Goal: Information Seeking & Learning: Learn about a topic

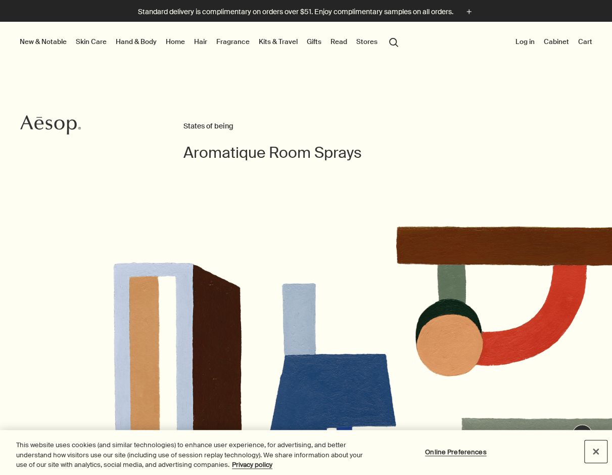
click at [596, 452] on button "Close" at bounding box center [596, 451] width 22 height 22
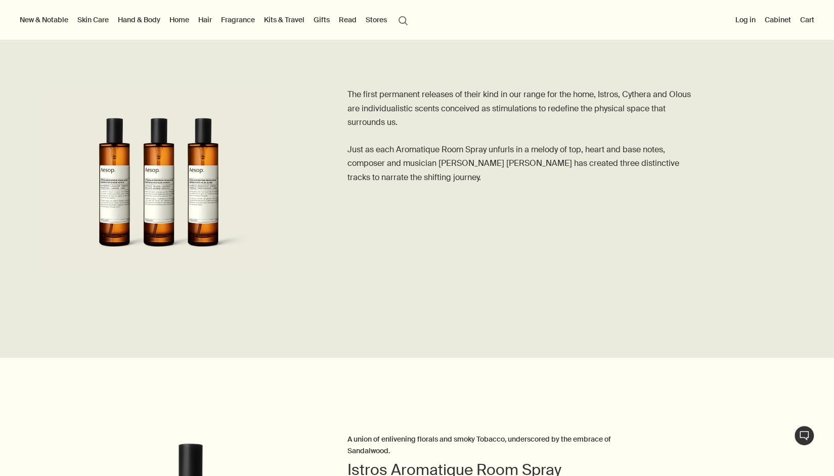
scroll to position [455, 0]
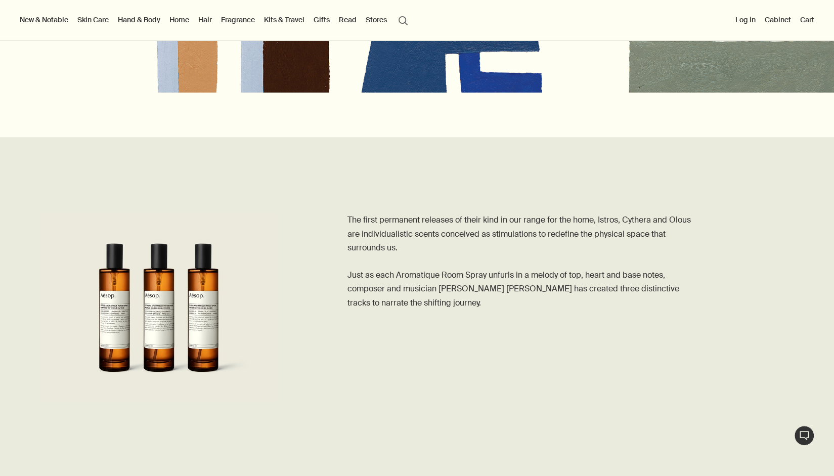
click at [198, 312] on img at bounding box center [159, 308] width 238 height 190
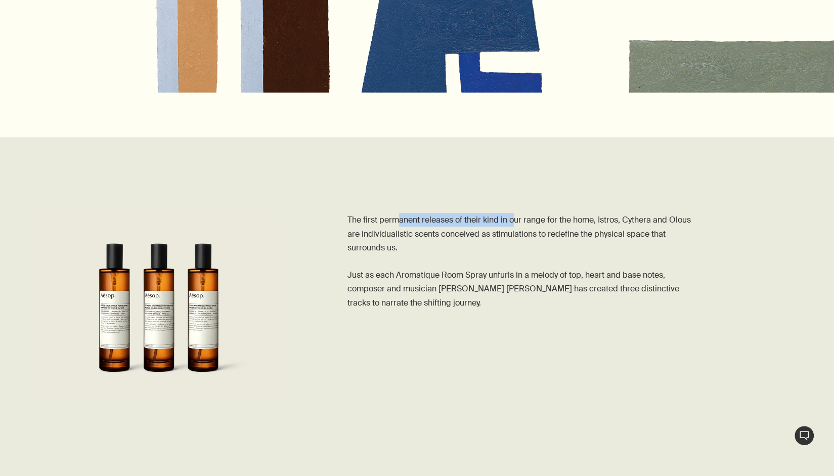
drag, startPoint x: 396, startPoint y: 218, endPoint x: 513, endPoint y: 222, distance: 117.4
click at [513, 222] on p "The first permanent releases of their kind in our range for the home, Istros, C…" at bounding box center [520, 261] width 347 height 96
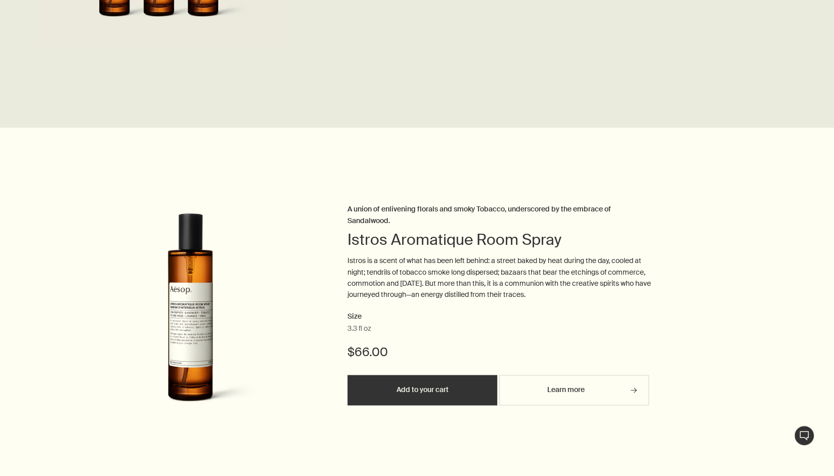
scroll to position [961, 0]
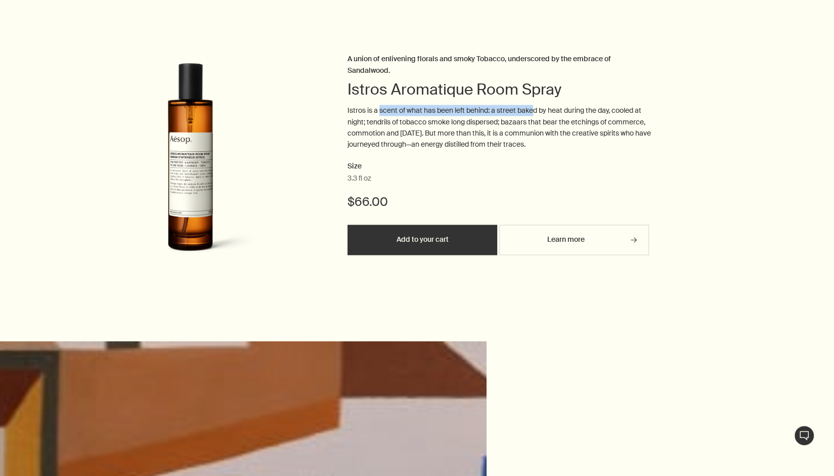
drag, startPoint x: 379, startPoint y: 115, endPoint x: 536, endPoint y: 108, distance: 157.0
click at [536, 108] on p "Istros is a scent of what has been left behind: a street baked by heat during t…" at bounding box center [498, 128] width 303 height 46
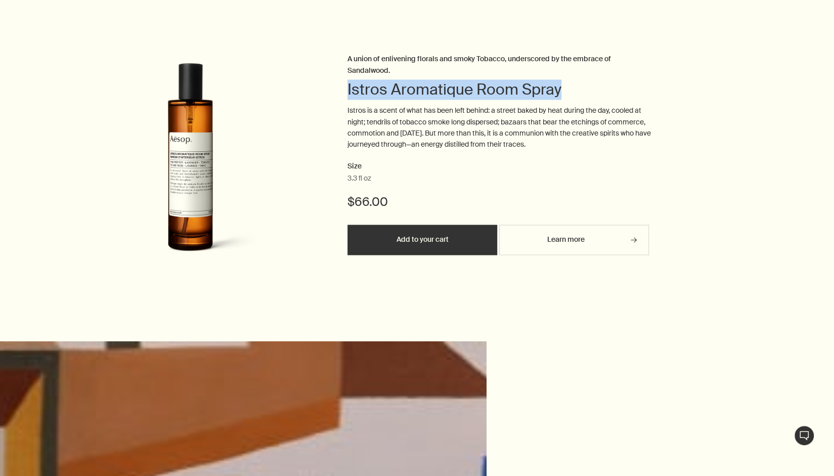
drag, startPoint x: 590, startPoint y: 85, endPoint x: 341, endPoint y: 84, distance: 248.8
click at [341, 84] on div "Istros Aromatique Room Spray A union of enlivening florals and smoky Tobacco, u…" at bounding box center [417, 159] width 834 height 212
drag, startPoint x: 503, startPoint y: 92, endPoint x: 574, endPoint y: 93, distance: 70.3
click at [574, 93] on div "Istros Aromatique Room Spray A union of enlivening florals and smoky Tobacco, u…" at bounding box center [417, 159] width 834 height 212
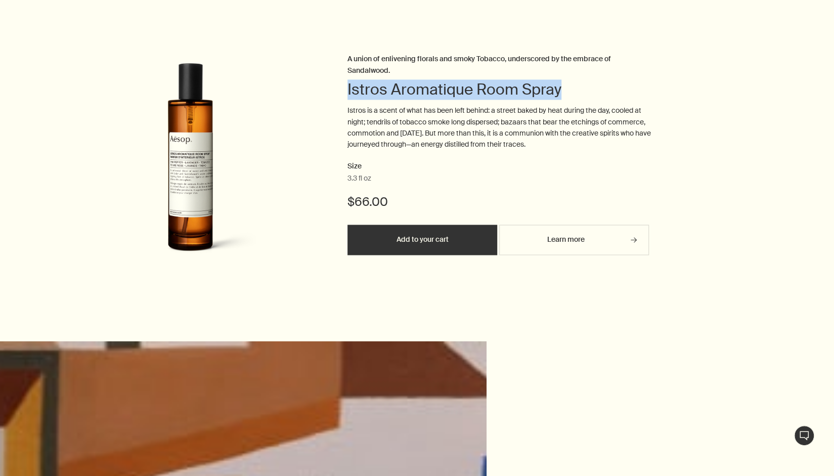
click at [574, 93] on h2 "Istros Aromatique Room Spray" at bounding box center [498, 89] width 303 height 20
drag, startPoint x: 575, startPoint y: 92, endPoint x: 352, endPoint y: 88, distance: 222.6
click at [352, 88] on h2 "Istros Aromatique Room Spray" at bounding box center [498, 89] width 303 height 20
click at [352, 89] on h2 "Istros Aromatique Room Spray" at bounding box center [498, 89] width 303 height 20
click at [352, 87] on h2 "Istros Aromatique Room Spray" at bounding box center [498, 89] width 303 height 20
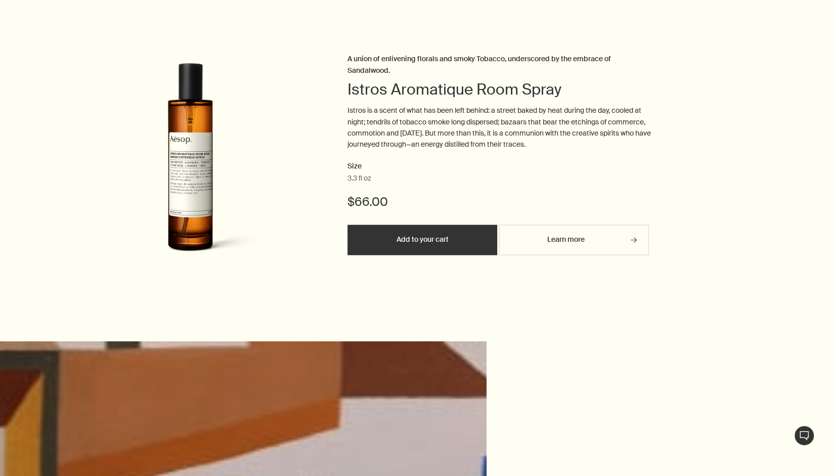
click at [352, 89] on h2 "Istros Aromatique Room Spray" at bounding box center [498, 89] width 303 height 20
drag, startPoint x: 332, startPoint y: 120, endPoint x: 514, endPoint y: 123, distance: 182.6
click at [514, 123] on div "Istros Aromatique Room Spray A union of enlivening florals and smoky Tobacco, u…" at bounding box center [417, 159] width 834 height 212
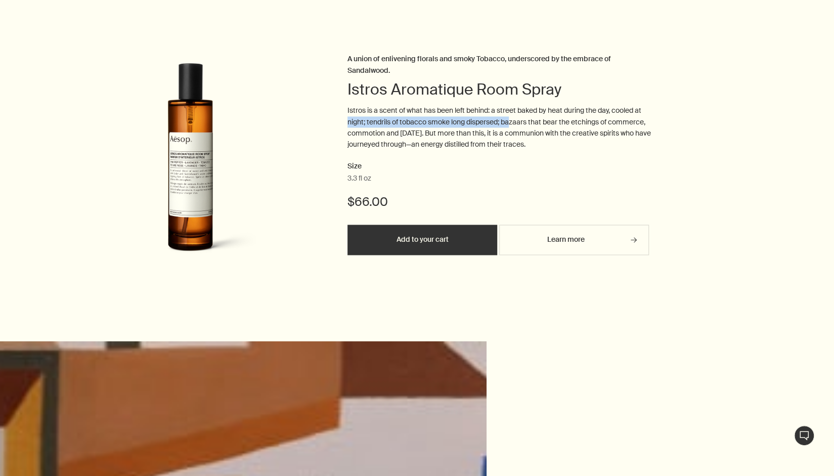
click at [514, 123] on p "Istros is a scent of what has been left behind: a street baked by heat during t…" at bounding box center [498, 128] width 303 height 46
drag, startPoint x: 353, startPoint y: 115, endPoint x: 552, endPoint y: 113, distance: 199.3
click at [552, 114] on p "Istros is a scent of what has been left behind: a street baked by heat during t…" at bounding box center [498, 128] width 303 height 46
click at [552, 113] on p "Istros is a scent of what has been left behind: a street baked by heat during t…" at bounding box center [498, 128] width 303 height 46
drag, startPoint x: 554, startPoint y: 112, endPoint x: 348, endPoint y: 106, distance: 205.4
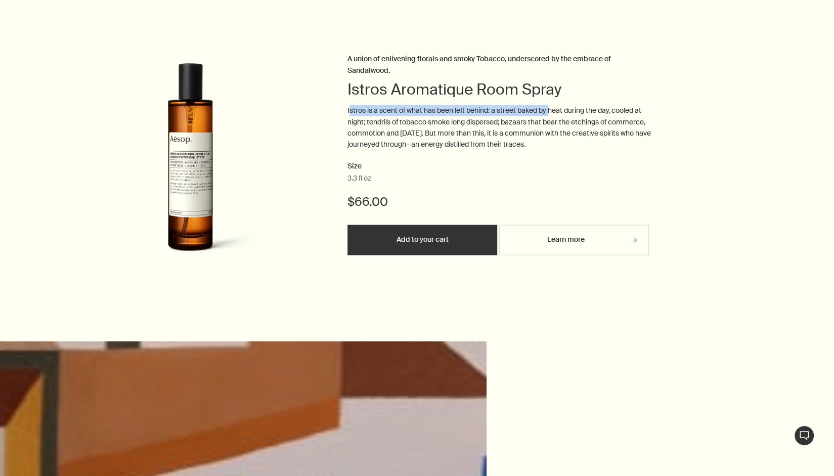
click at [348, 106] on p "Istros is a scent of what has been left behind: a street baked by heat during t…" at bounding box center [498, 128] width 303 height 46
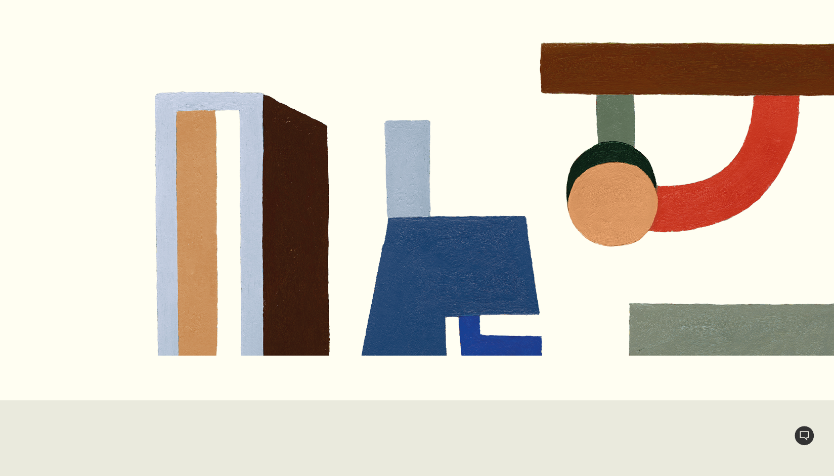
scroll to position [0, 0]
